Goal: Task Accomplishment & Management: Use online tool/utility

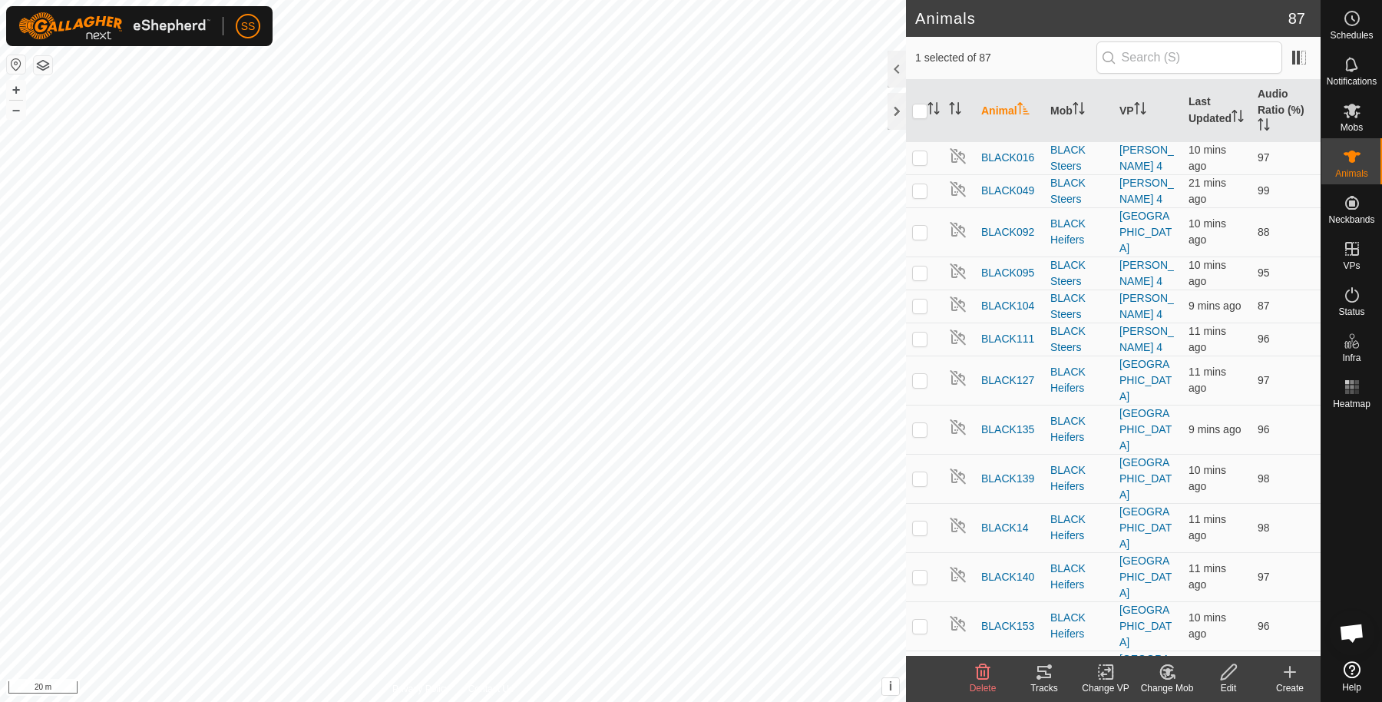
click at [1048, 673] on icon at bounding box center [1044, 672] width 14 height 12
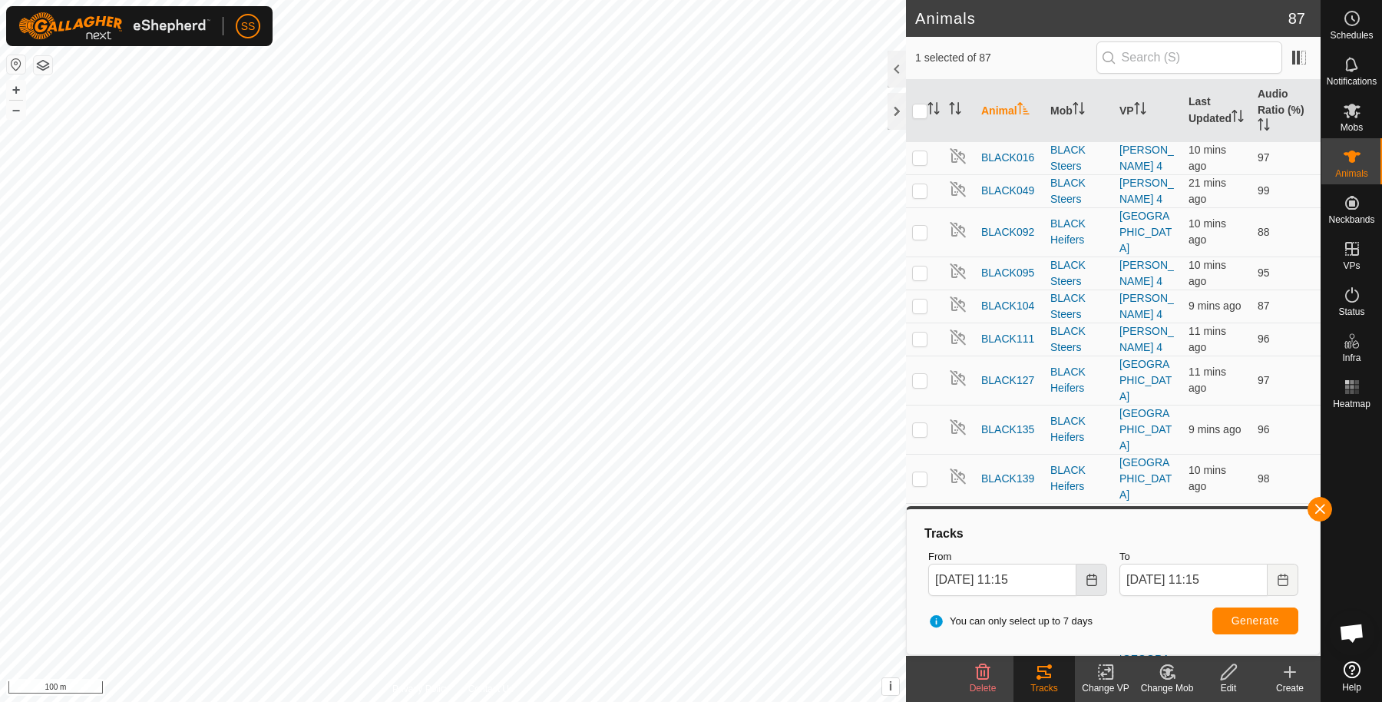
click at [1090, 581] on icon "Choose Date" at bounding box center [1092, 580] width 12 height 12
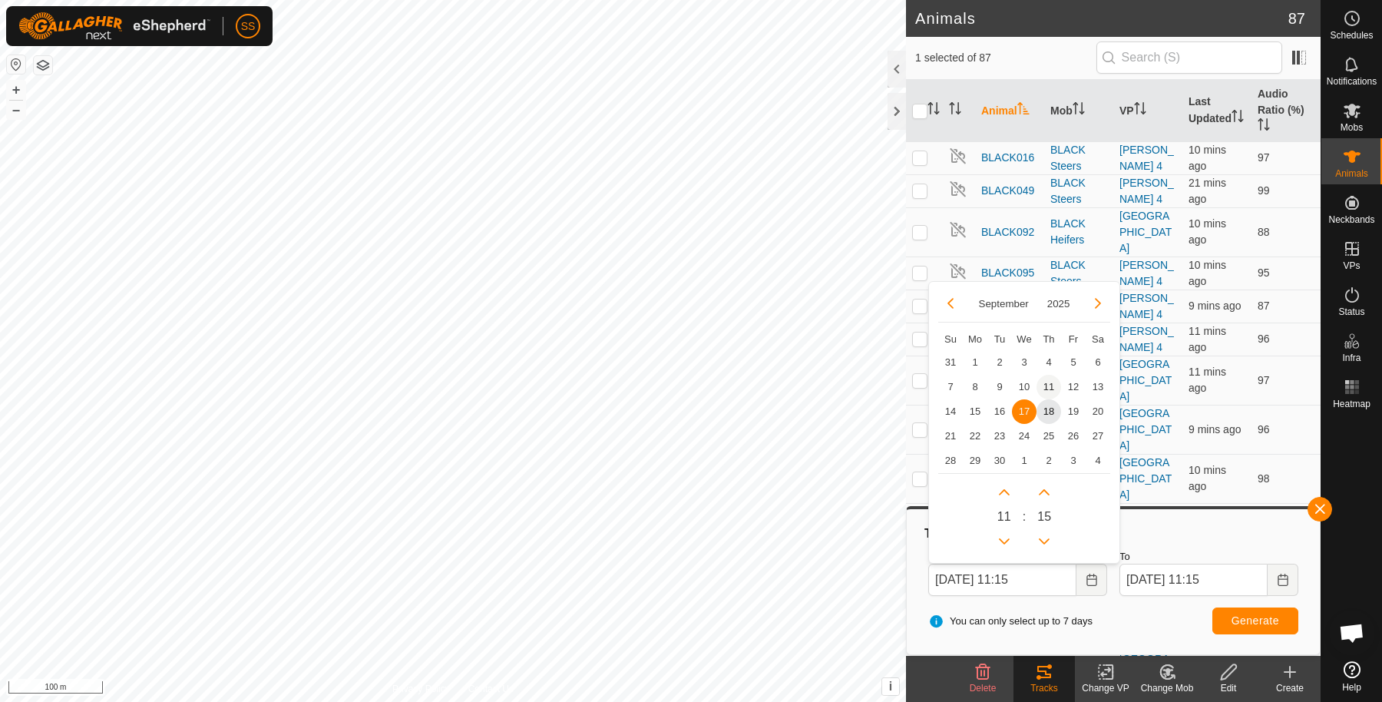
click at [1040, 381] on span "11" at bounding box center [1049, 387] width 25 height 25
type input "11 Sep, 2025 11:15"
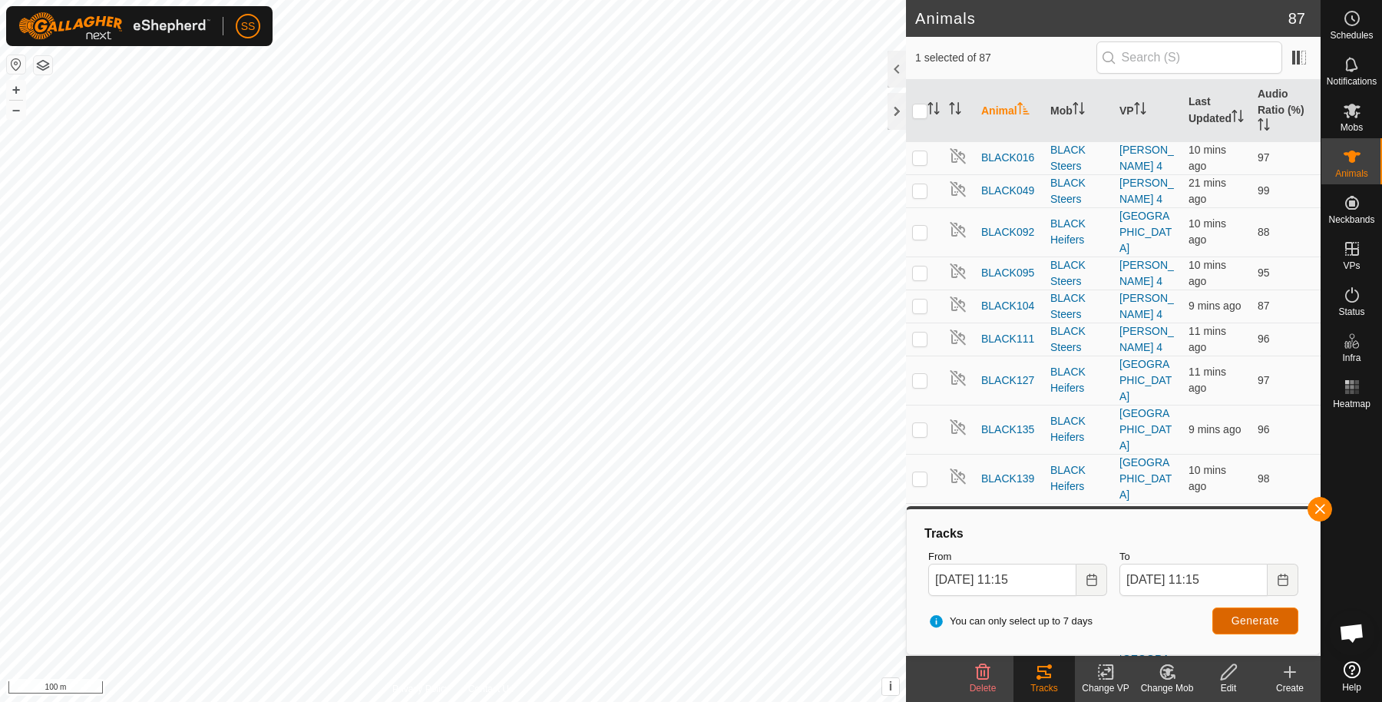
click at [1227, 620] on button "Generate" at bounding box center [1255, 620] width 86 height 27
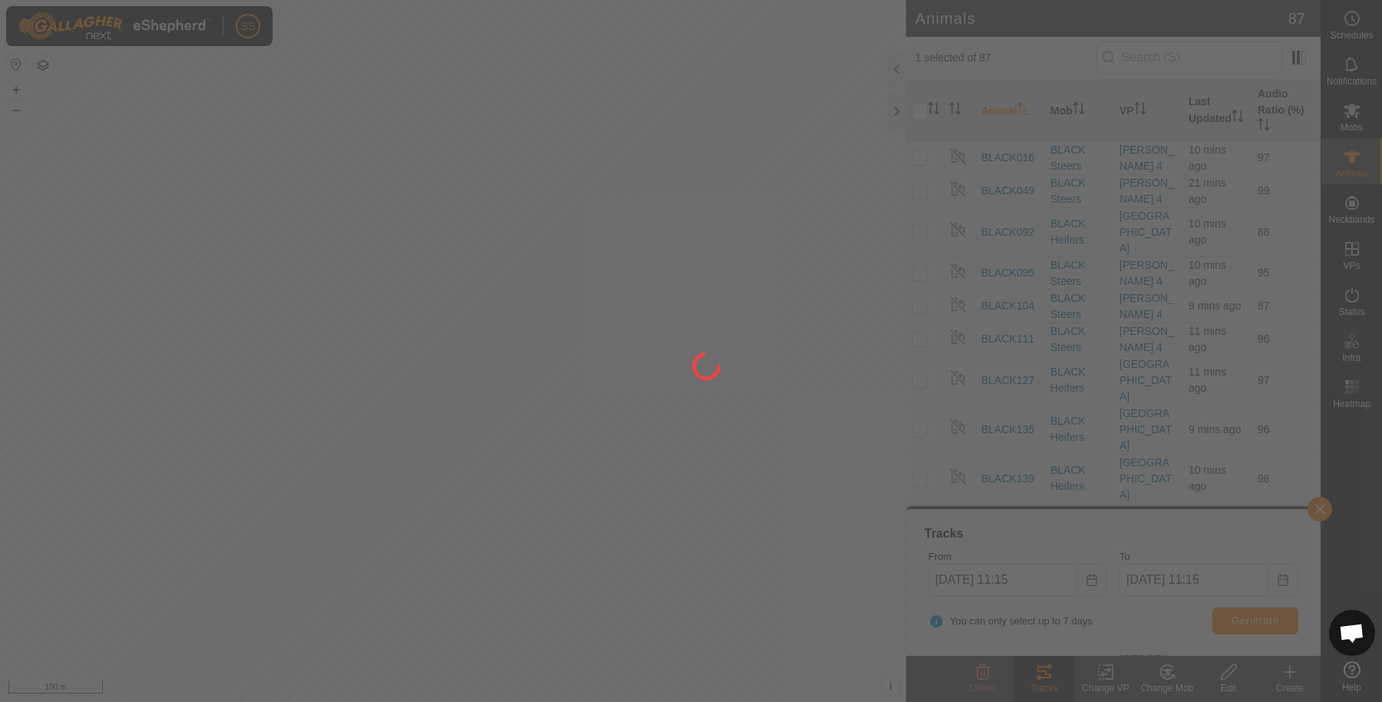
drag, startPoint x: 776, startPoint y: 422, endPoint x: 649, endPoint y: 421, distance: 127.5
click at [656, 419] on div at bounding box center [691, 351] width 1382 height 702
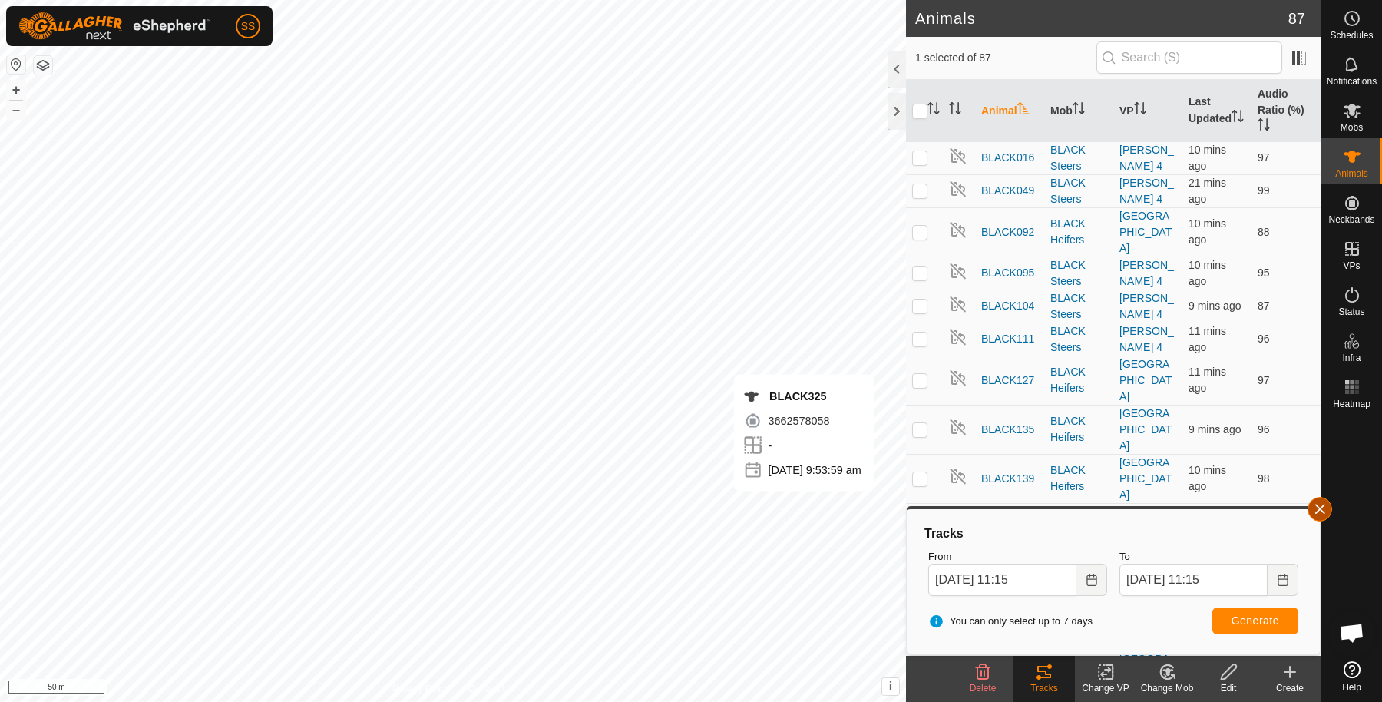
click at [1321, 519] on button "button" at bounding box center [1320, 509] width 25 height 25
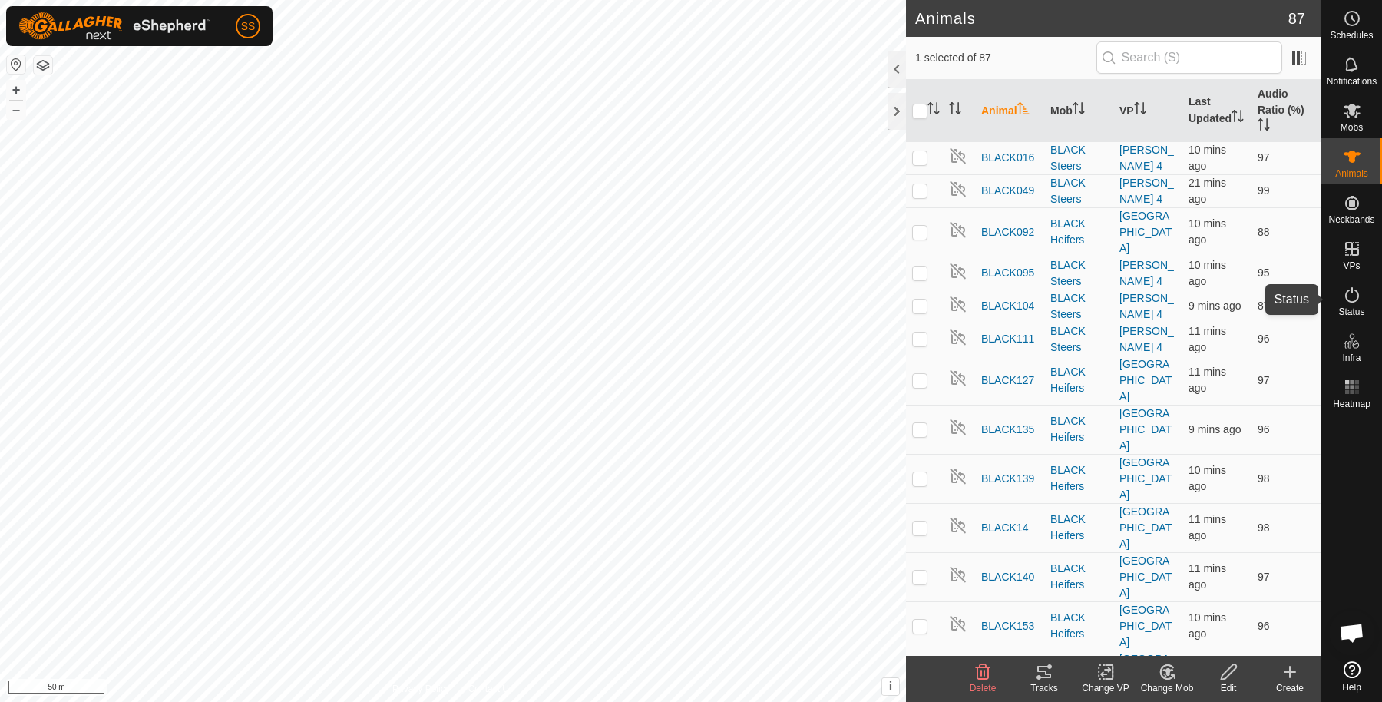
click at [1344, 303] on icon at bounding box center [1352, 295] width 18 height 18
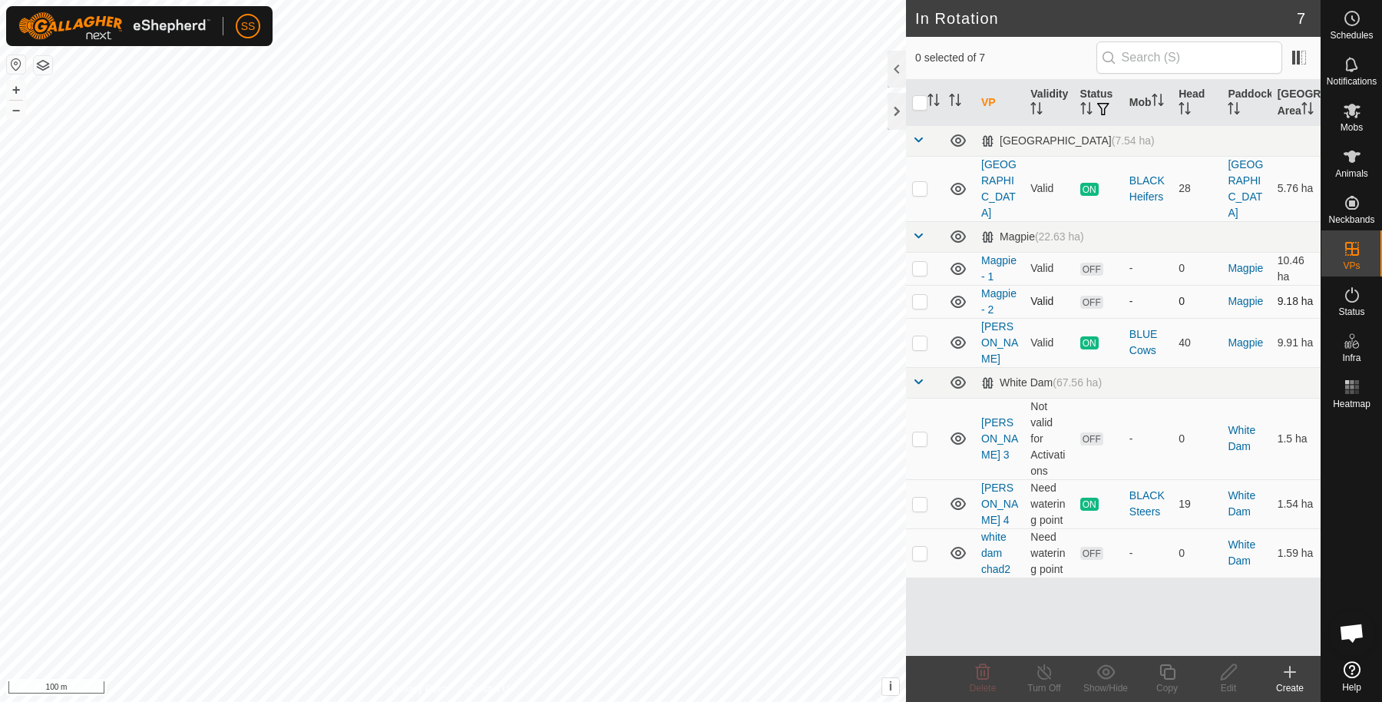
click at [921, 295] on p-checkbox at bounding box center [919, 301] width 15 height 12
click at [989, 676] on icon at bounding box center [983, 672] width 18 height 18
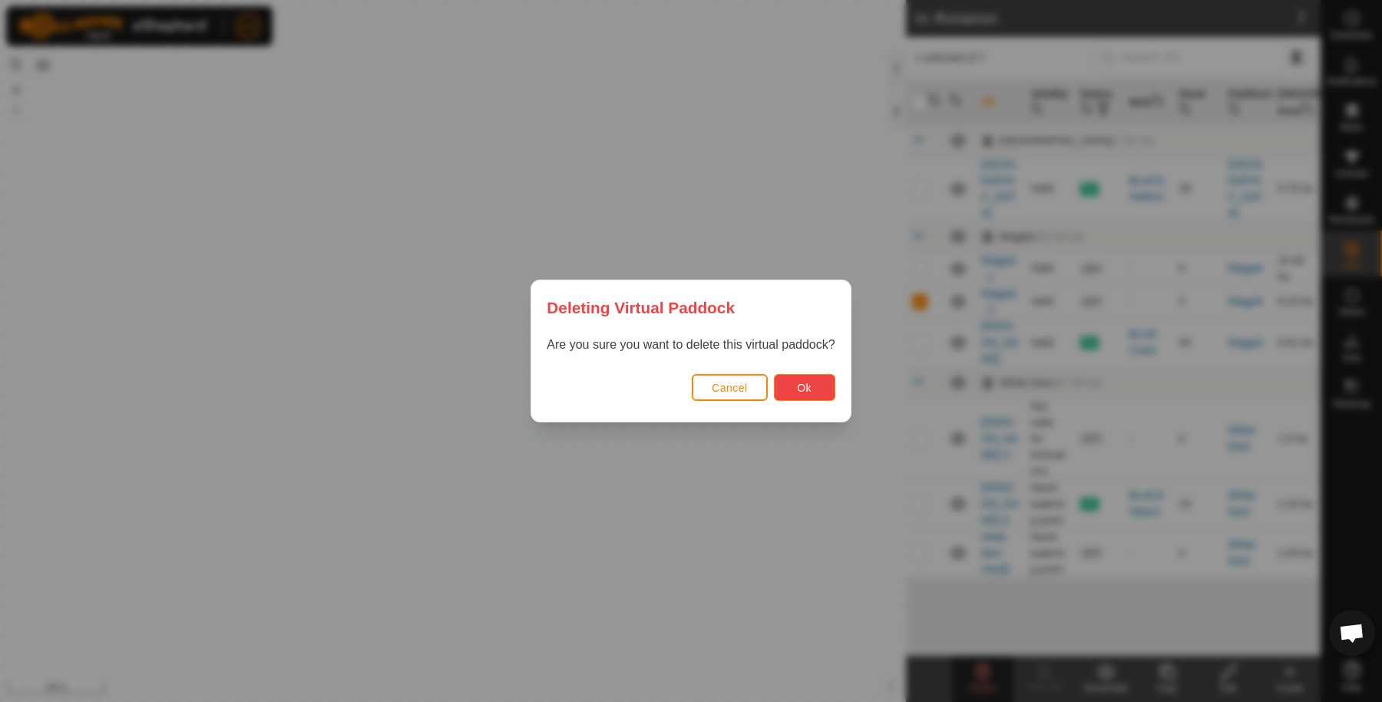
click at [788, 384] on button "Ok" at bounding box center [804, 387] width 61 height 27
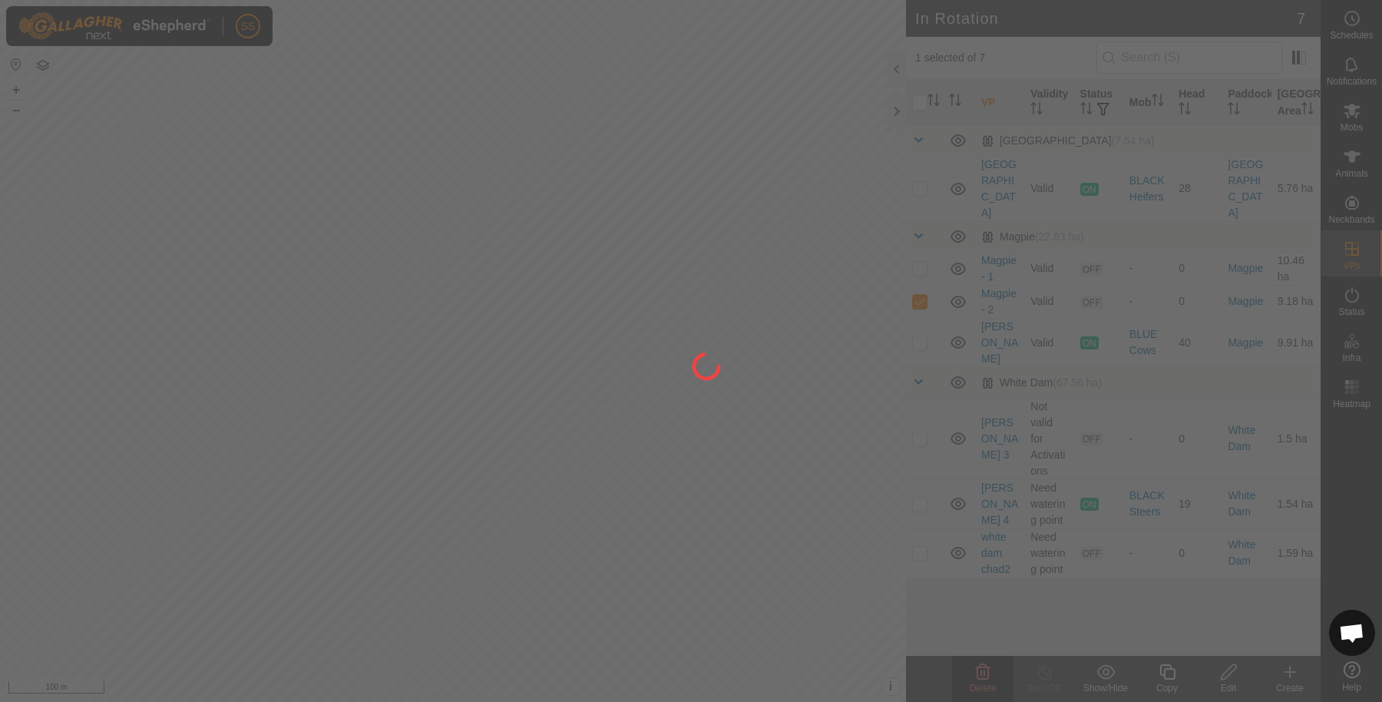
checkbox input "false"
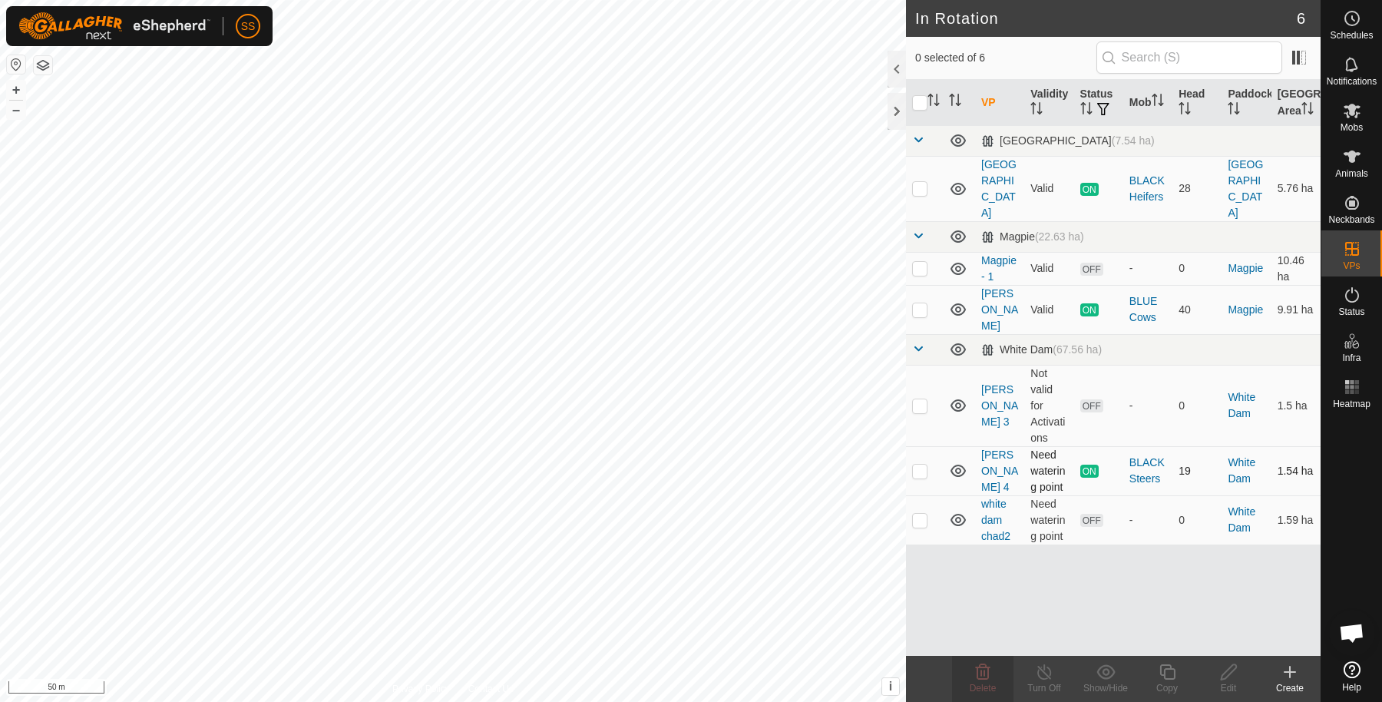
click at [674, 242] on div "SS Schedules Notifications Mobs Animals Neckbands VPs Status Infra Heatmap Help…" at bounding box center [691, 351] width 1382 height 702
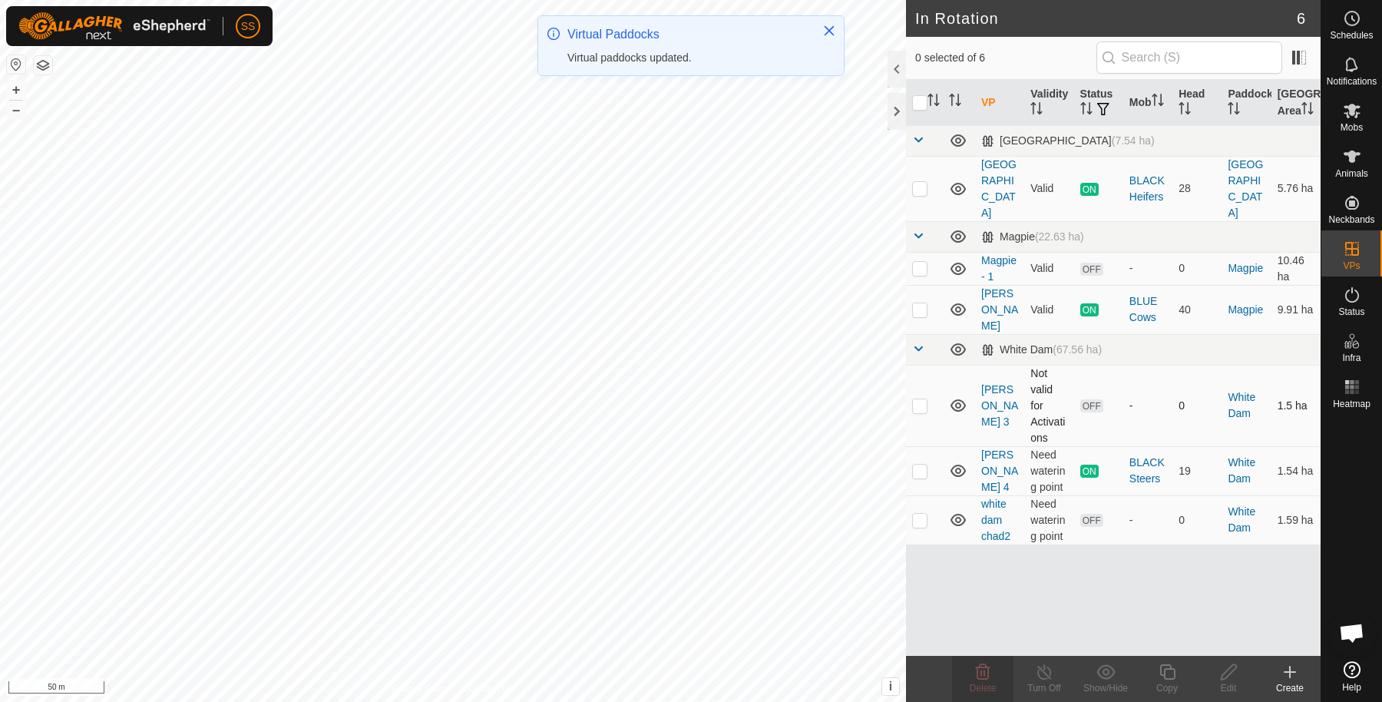
click at [920, 399] on p-checkbox at bounding box center [919, 405] width 15 height 12
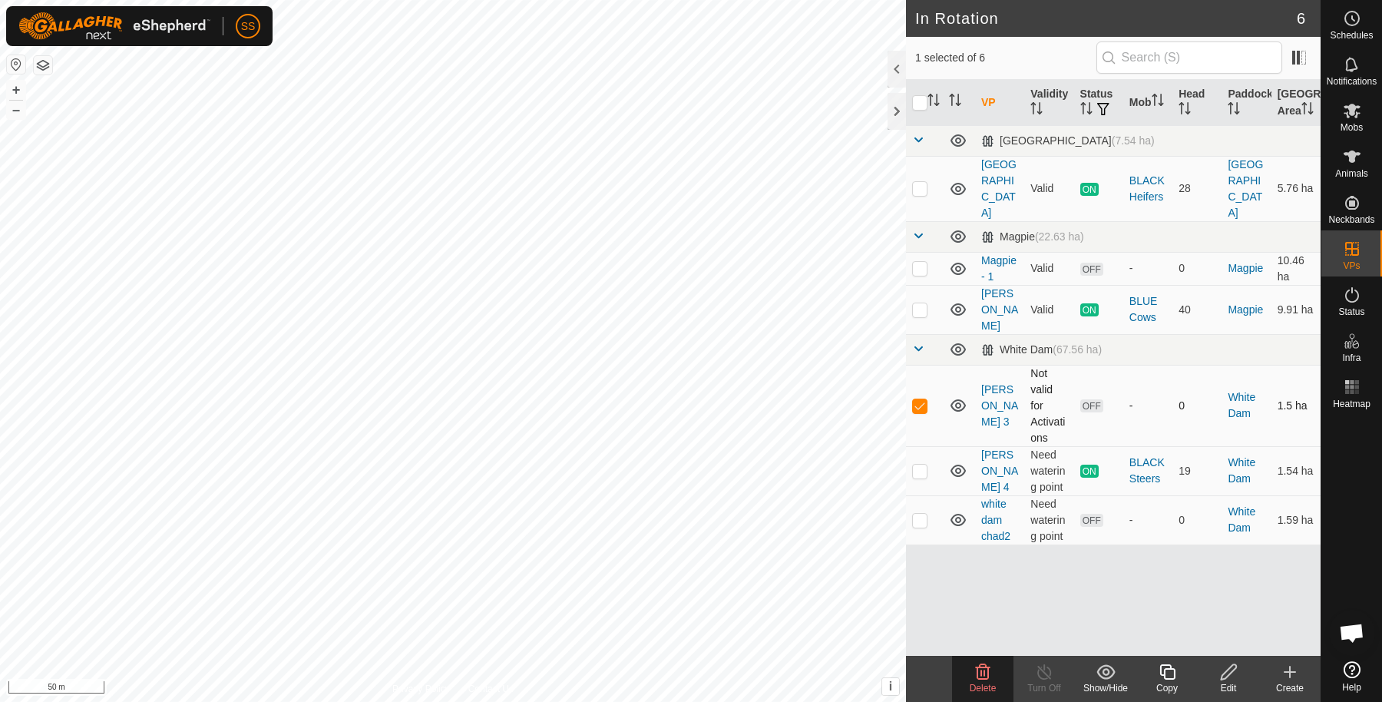
click at [920, 399] on p-checkbox at bounding box center [919, 405] width 15 height 12
checkbox input "false"
click at [920, 514] on p-checkbox at bounding box center [919, 520] width 15 height 12
click at [989, 680] on icon at bounding box center [983, 672] width 18 height 18
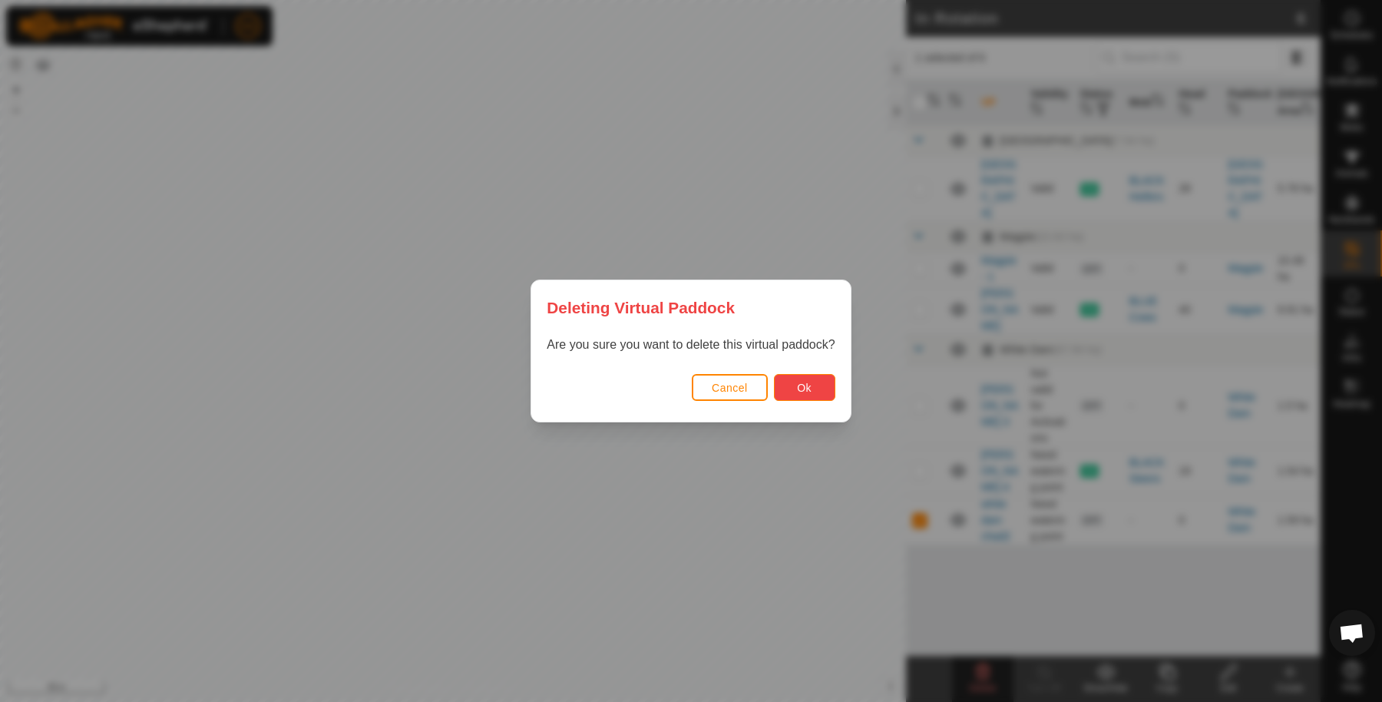
click at [815, 389] on button "Ok" at bounding box center [804, 387] width 61 height 27
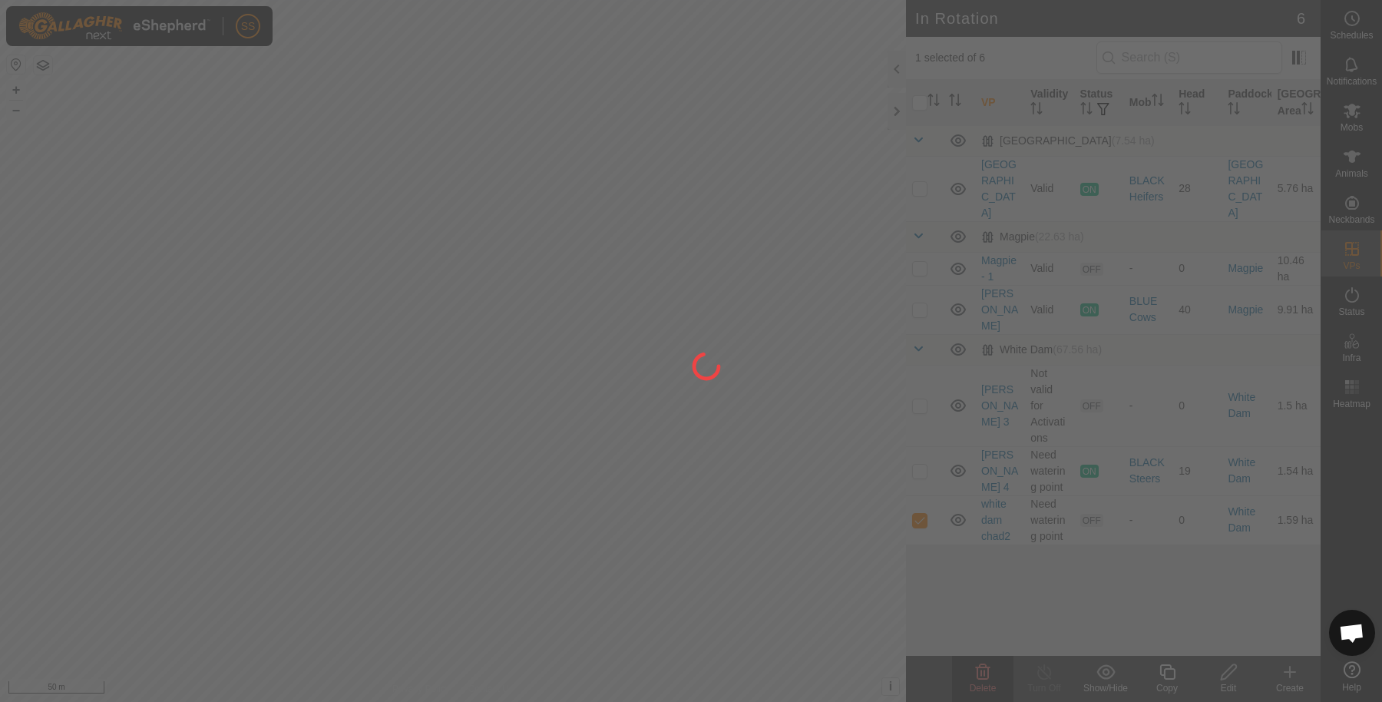
checkbox input "false"
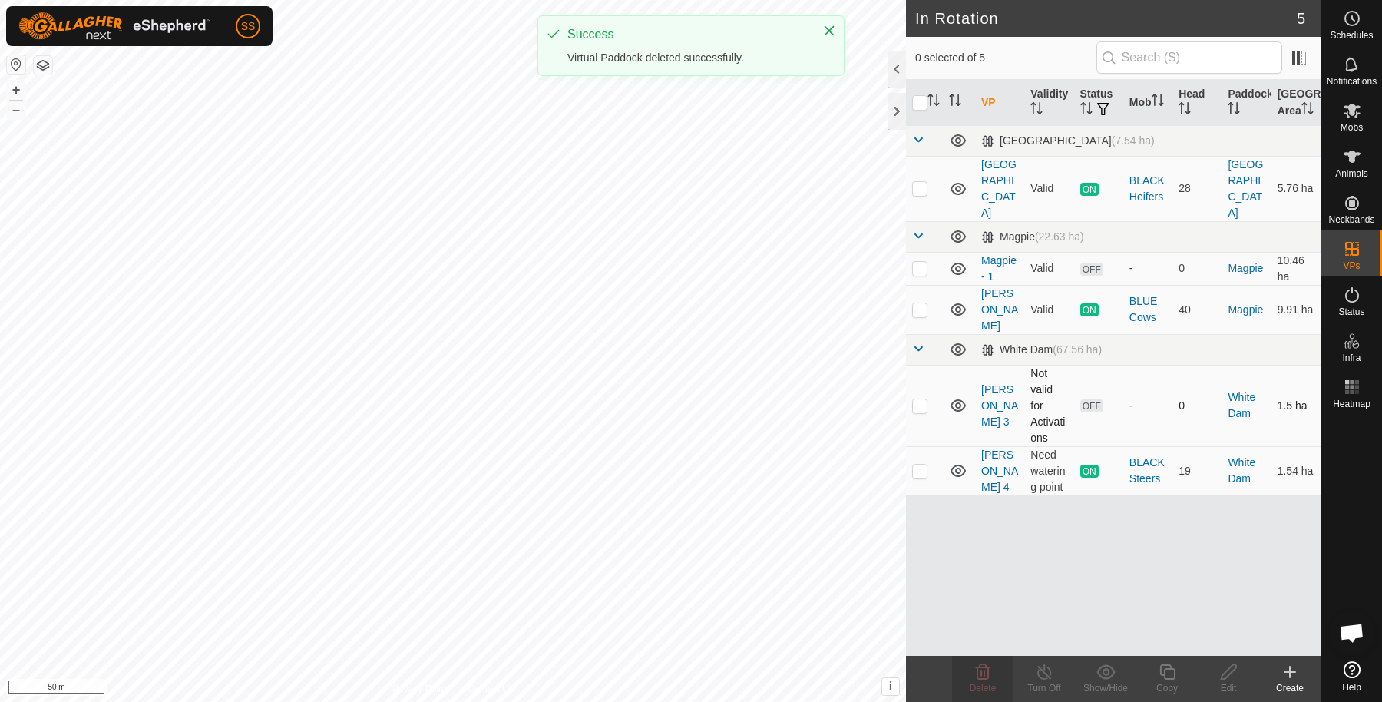
click at [921, 399] on p-checkbox at bounding box center [919, 405] width 15 height 12
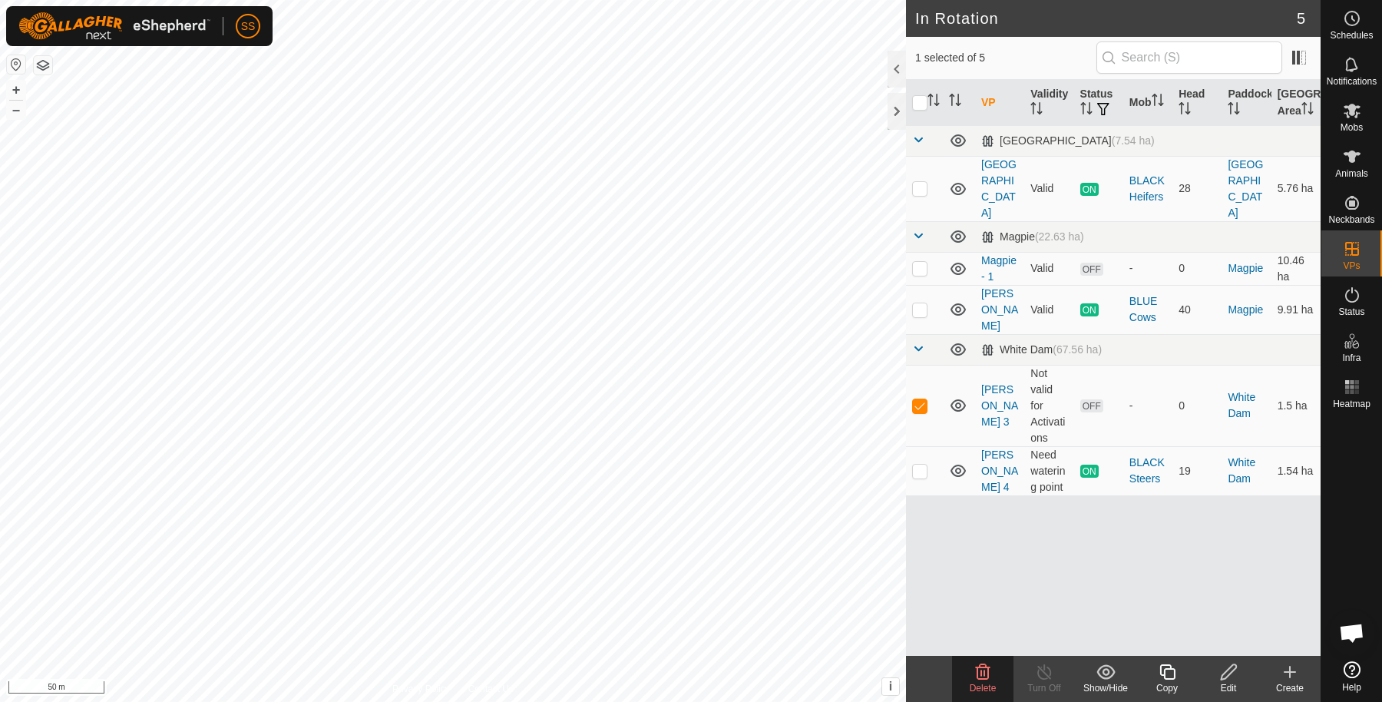
click at [970, 681] on div "Delete" at bounding box center [982, 688] width 61 height 14
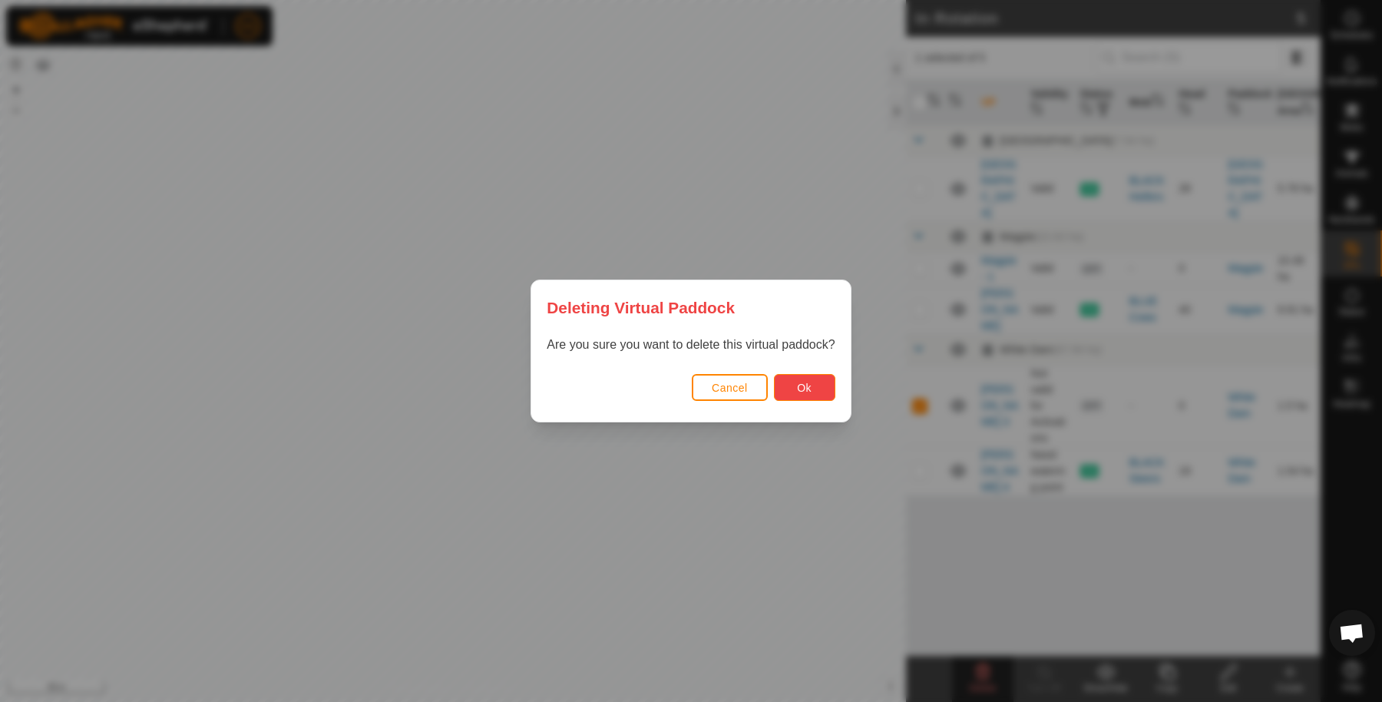
click at [818, 395] on button "Ok" at bounding box center [804, 387] width 61 height 27
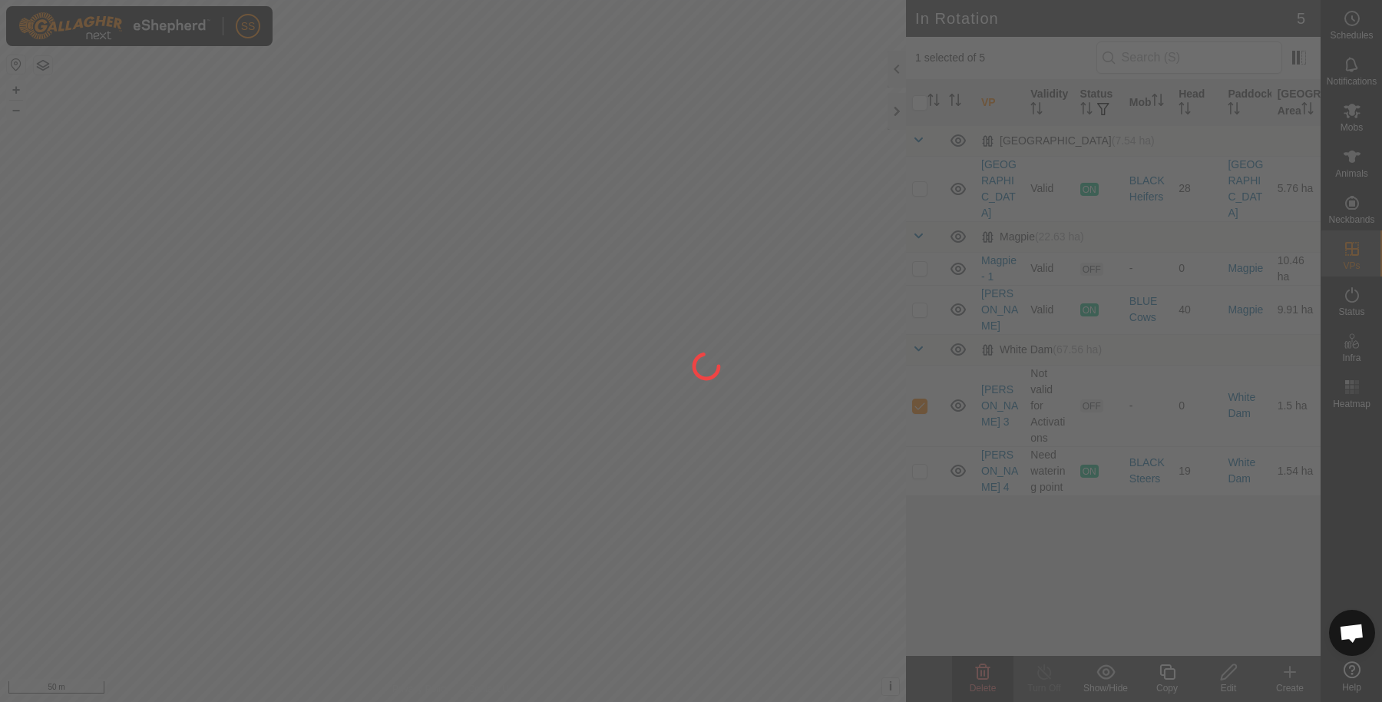
checkbox input "false"
click at [743, 451] on div "SS Schedules Notifications Mobs Animals Neckbands VPs Status Infra Heatmap Help…" at bounding box center [691, 351] width 1382 height 702
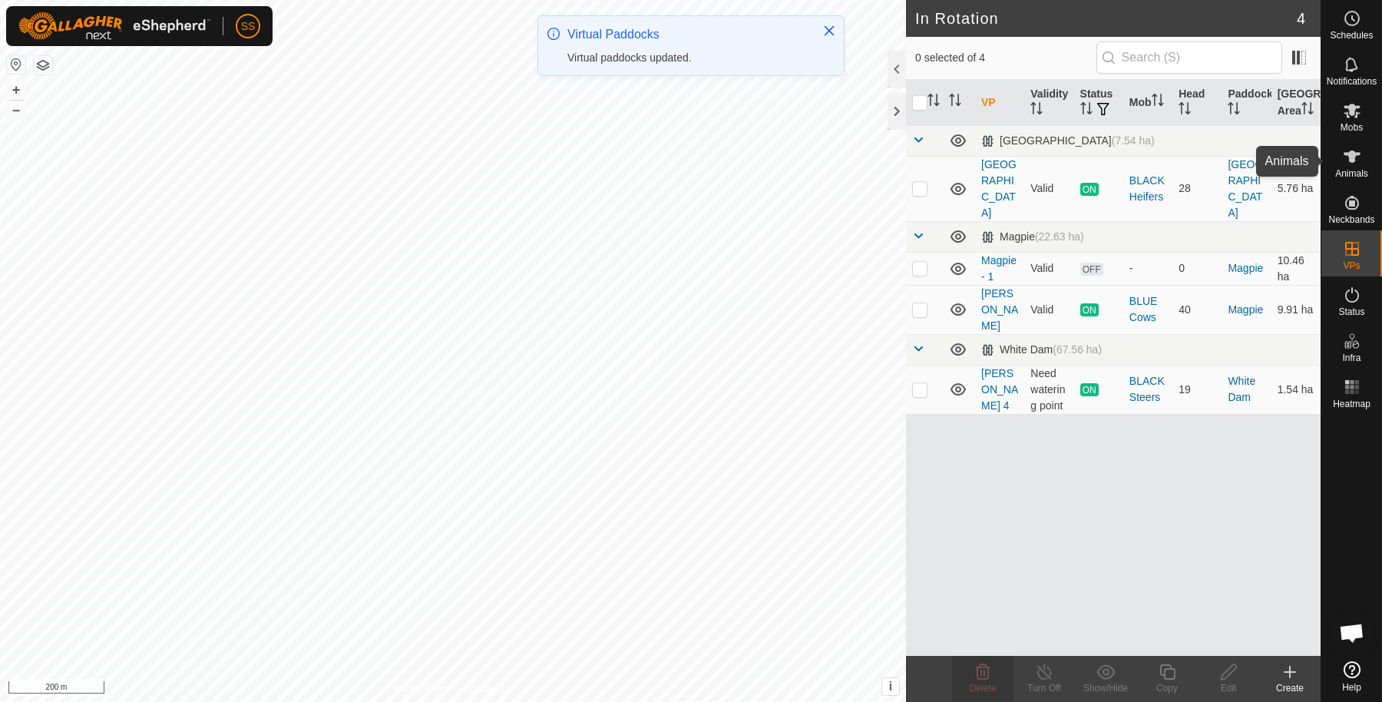
click at [1337, 161] on div "Animals" at bounding box center [1351, 161] width 61 height 46
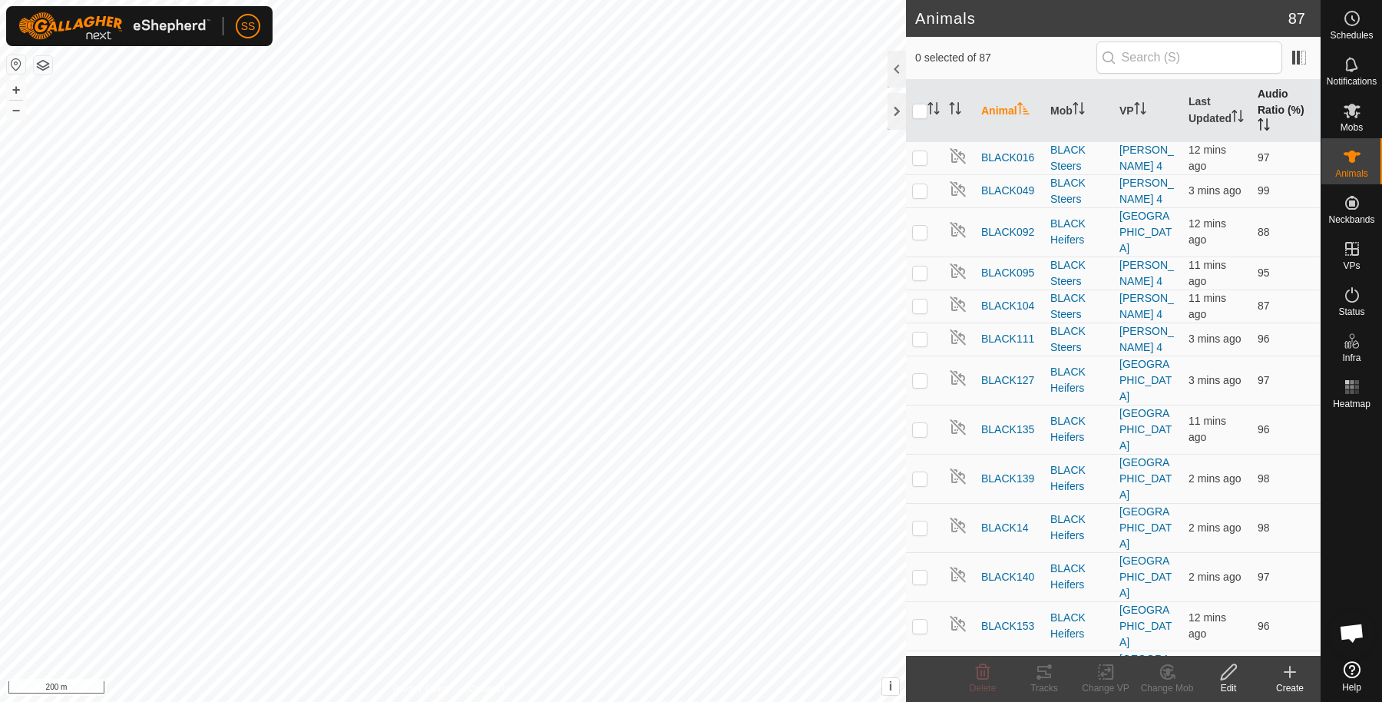
click at [1252, 110] on th "Audio Ratio (%)" at bounding box center [1286, 111] width 69 height 62
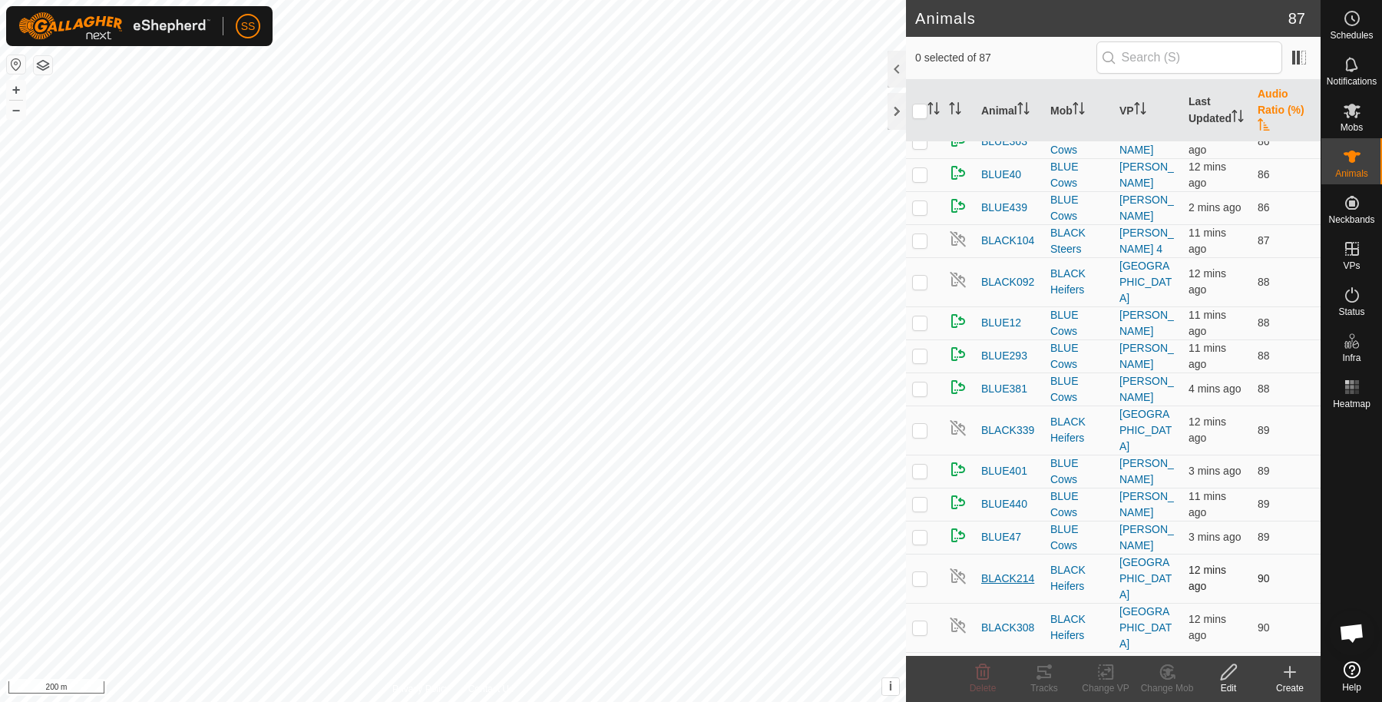
scroll to position [256, 0]
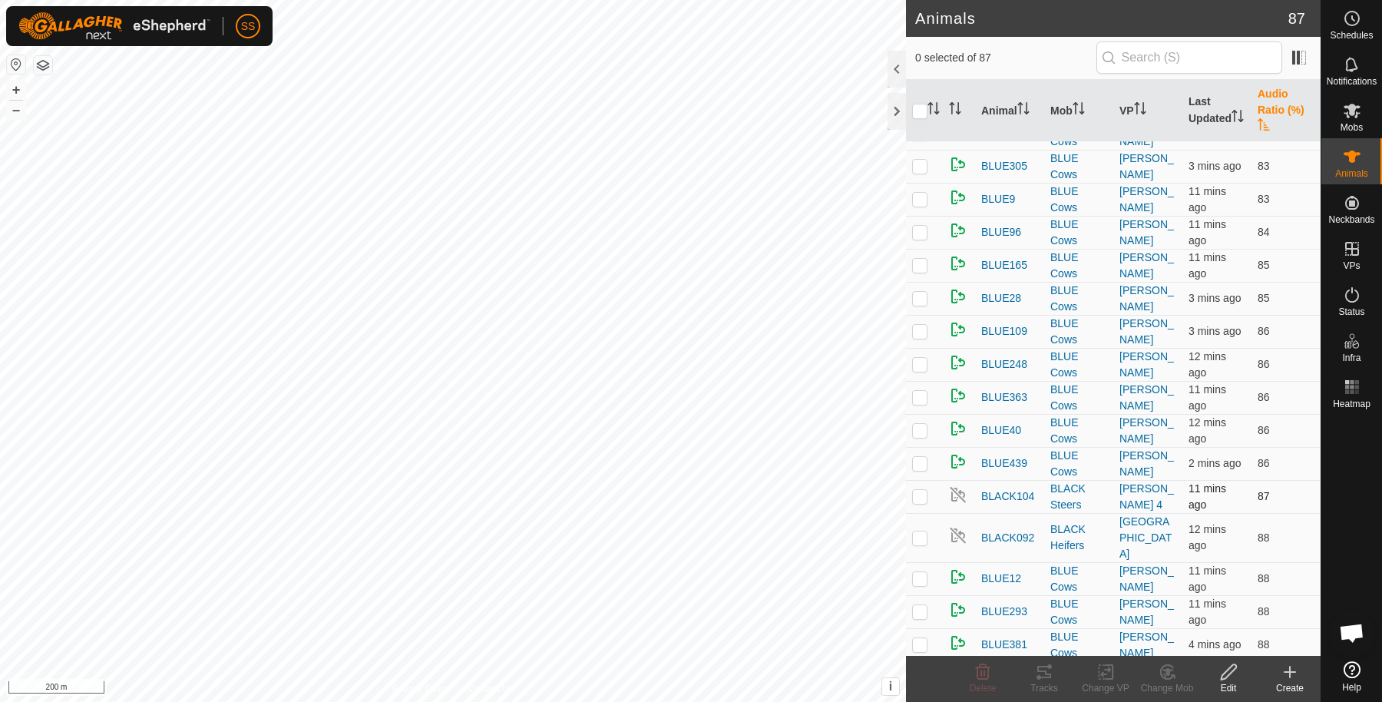
click at [927, 494] on p-checkbox at bounding box center [919, 496] width 15 height 12
checkbox input "true"
click at [1046, 673] on icon at bounding box center [1044, 672] width 14 height 12
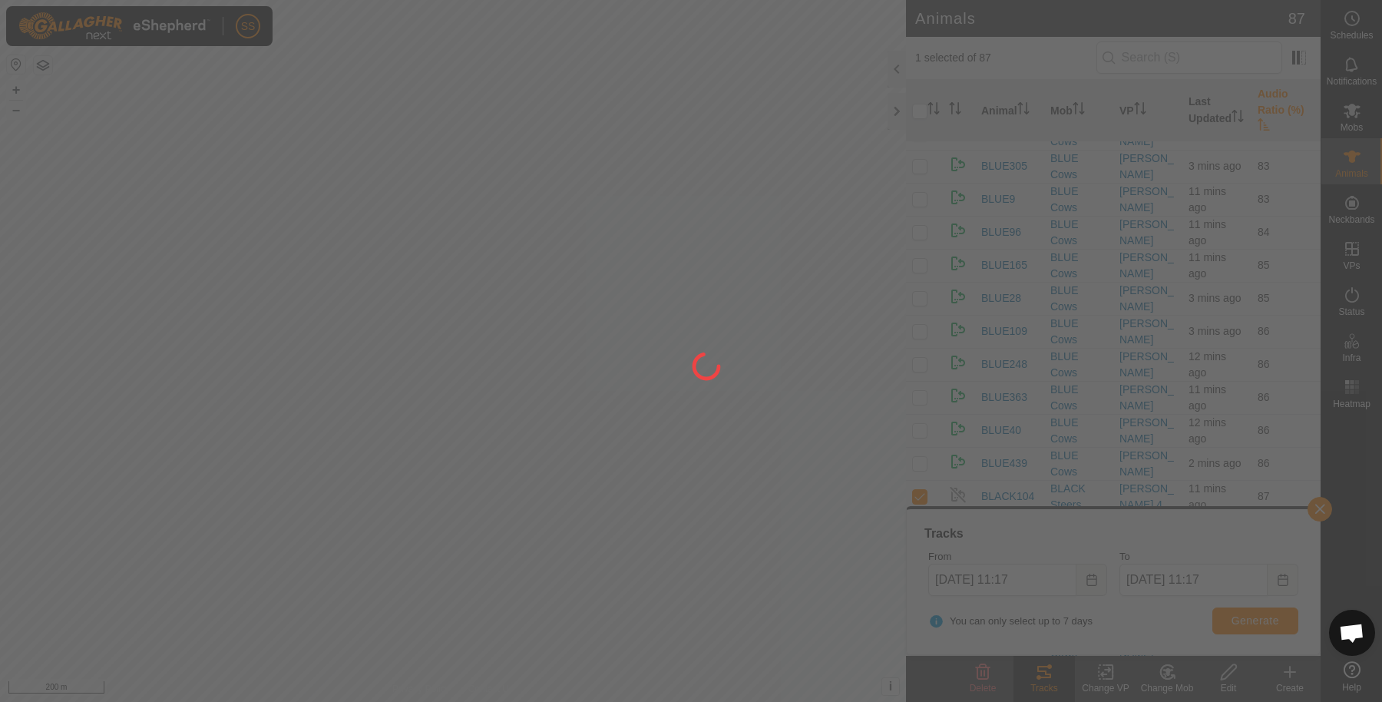
drag, startPoint x: 601, startPoint y: 276, endPoint x: 601, endPoint y: 360, distance: 84.5
click at [601, 360] on div at bounding box center [691, 351] width 1382 height 702
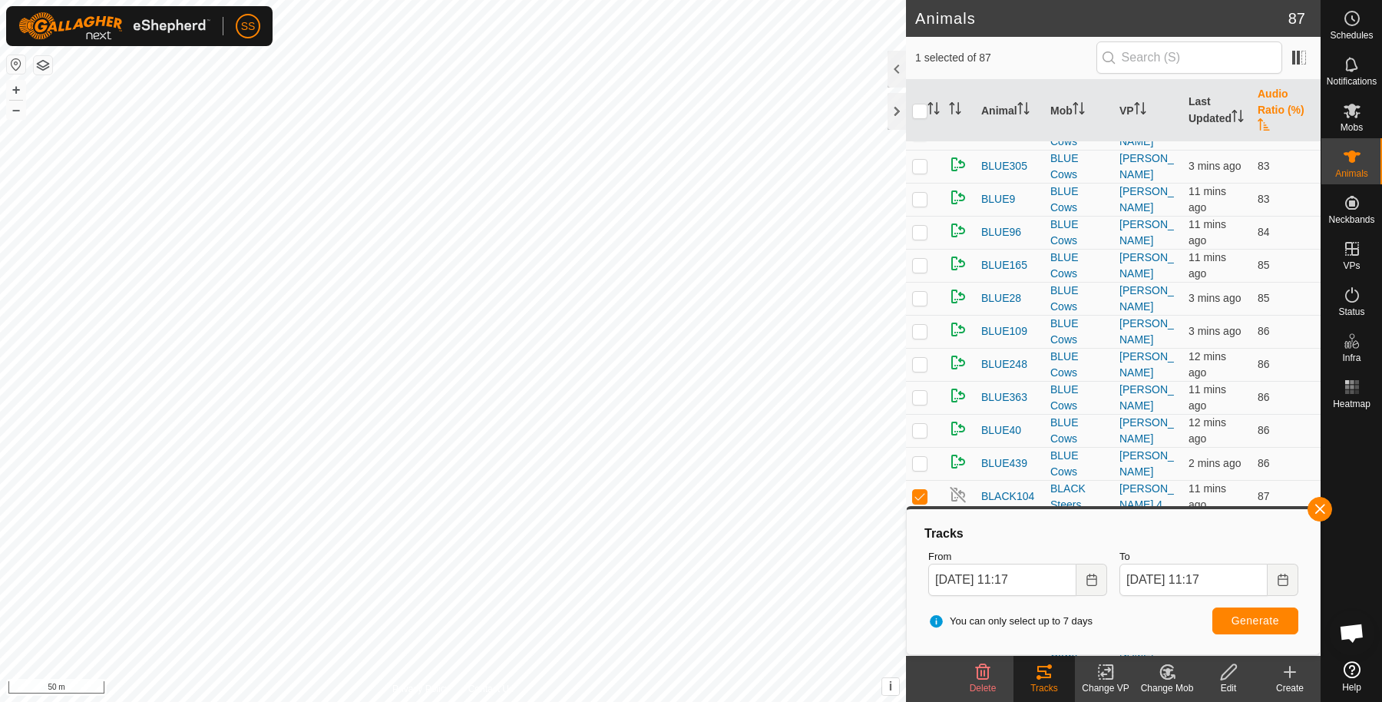
click at [1107, 584] on div "From 17 Sep, 2025 11:17" at bounding box center [1017, 573] width 191 height 60
click at [1100, 584] on button "Choose Date" at bounding box center [1091, 580] width 31 height 32
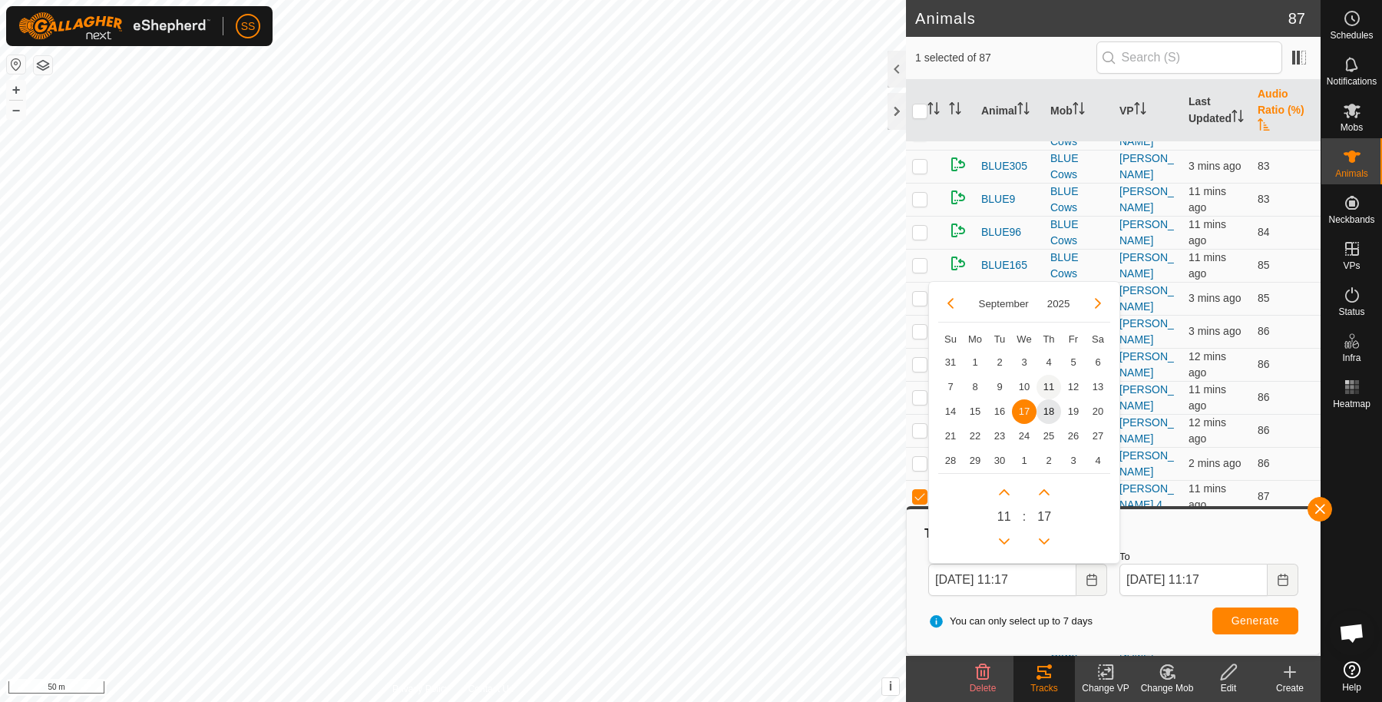
click at [1050, 389] on span "11" at bounding box center [1049, 387] width 25 height 25
type input "11 Sep, 2025 11:17"
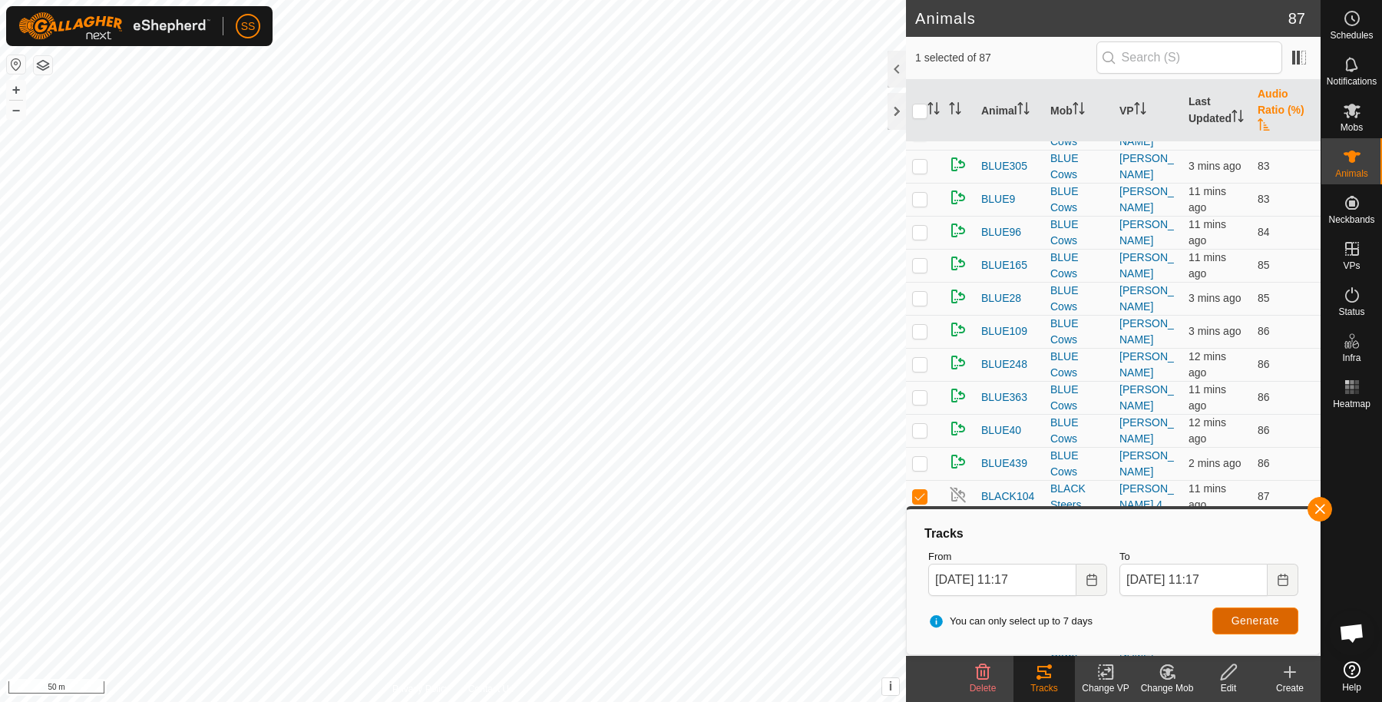
click at [1252, 628] on button "Generate" at bounding box center [1255, 620] width 86 height 27
click at [1328, 508] on button "button" at bounding box center [1320, 509] width 25 height 25
